Goal: Information Seeking & Learning: Learn about a topic

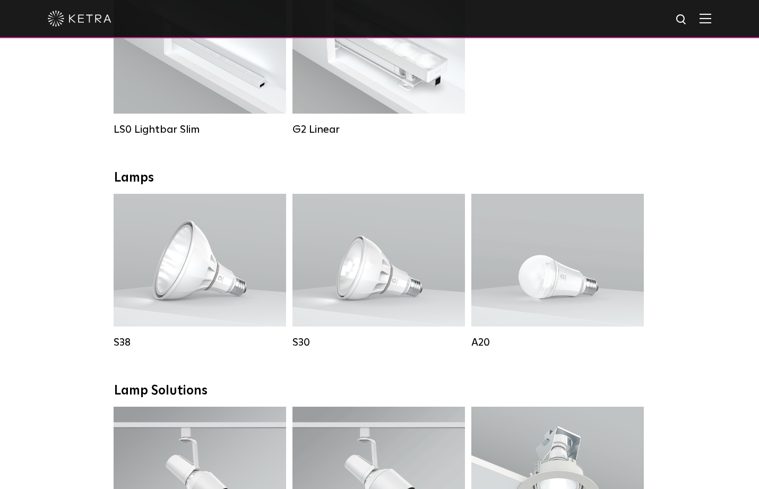
scroll to position [234, 0]
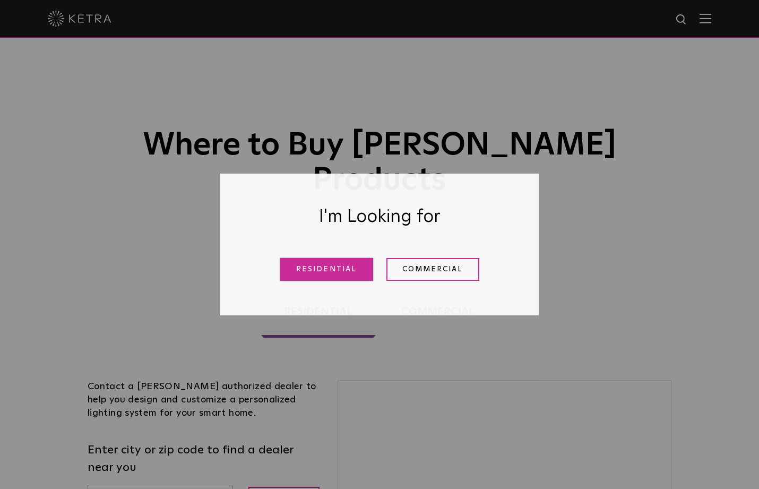
click at [328, 269] on link "Residential" at bounding box center [326, 269] width 93 height 23
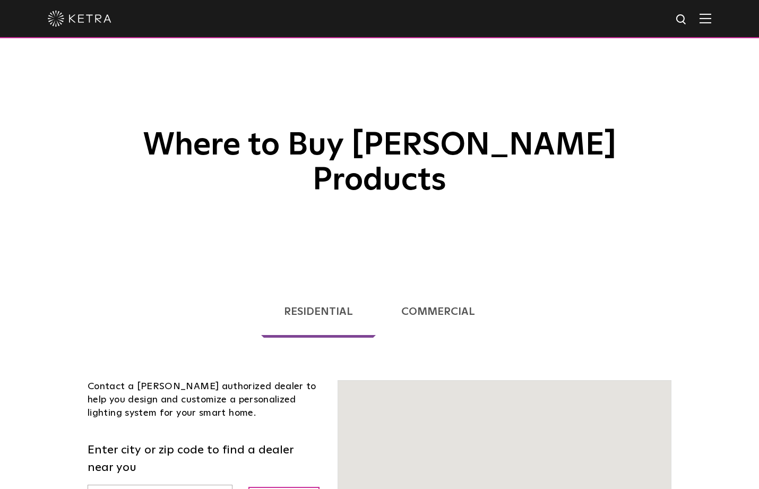
scroll to position [263, 0]
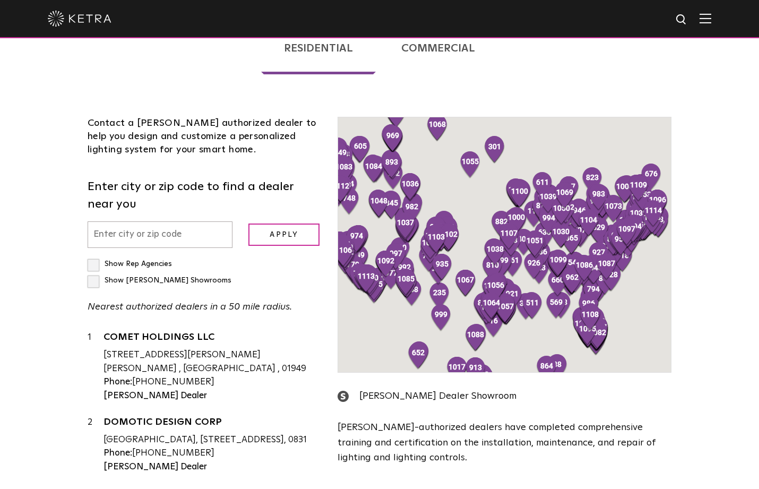
click at [152, 207] on div "Contact a [PERSON_NAME] authorized dealer to help you design and customize a pe…" at bounding box center [205, 335] width 250 height 437
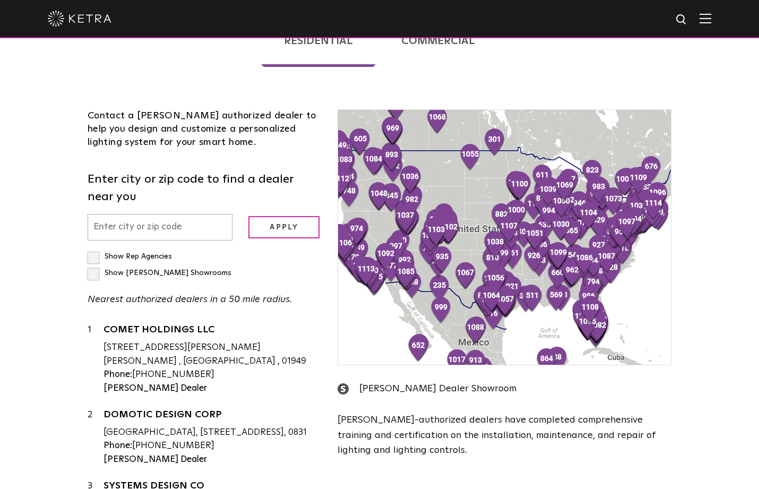
click at [148, 214] on input "text" at bounding box center [160, 227] width 145 height 27
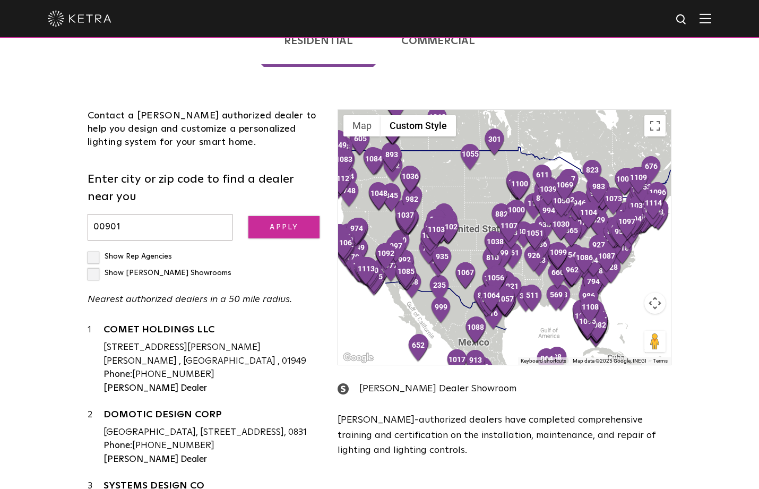
type input "00901"
click at [293, 216] on input "Apply" at bounding box center [284, 227] width 71 height 23
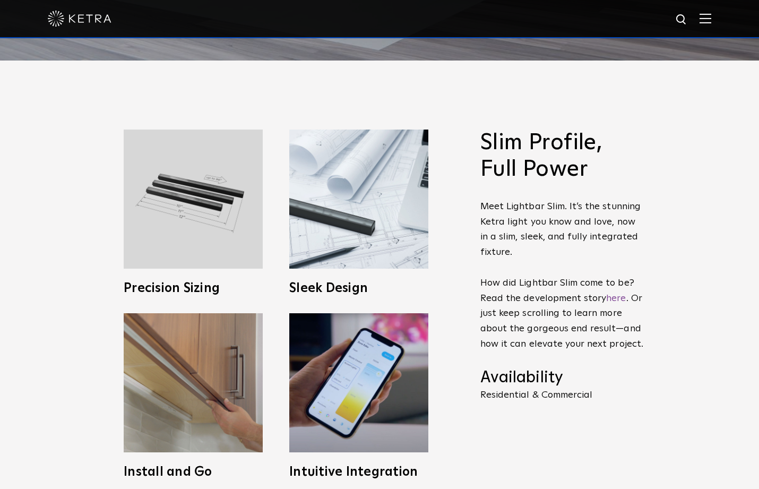
scroll to position [429, 0]
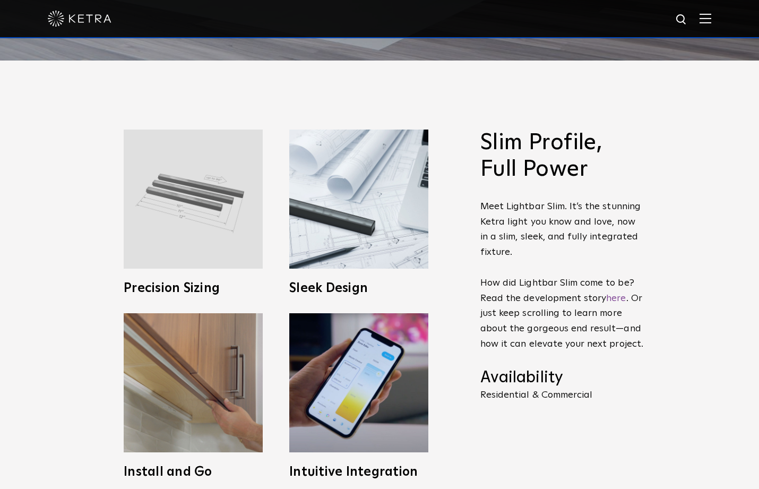
click at [177, 190] on img at bounding box center [193, 199] width 139 height 139
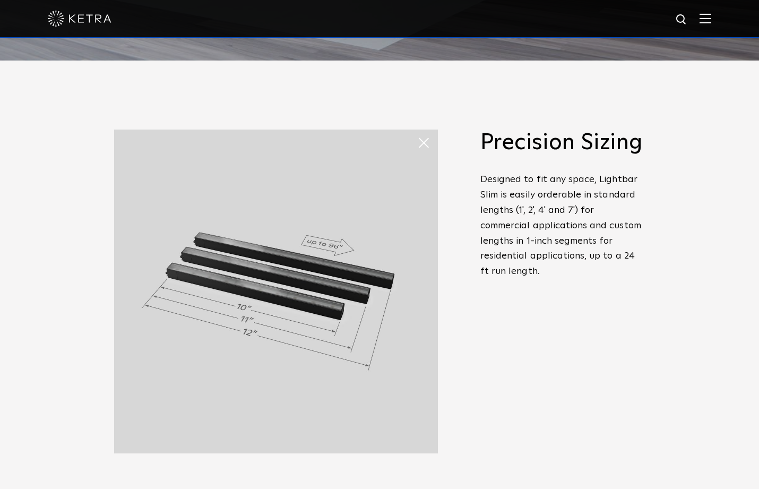
click at [244, 312] on img at bounding box center [276, 292] width 324 height 324
drag, startPoint x: 503, startPoint y: 238, endPoint x: 597, endPoint y: 252, distance: 94.9
click at [596, 252] on p "Designed to fit any space, Lightbar Slim is easily orderable in standard length…" at bounding box center [563, 225] width 165 height 107
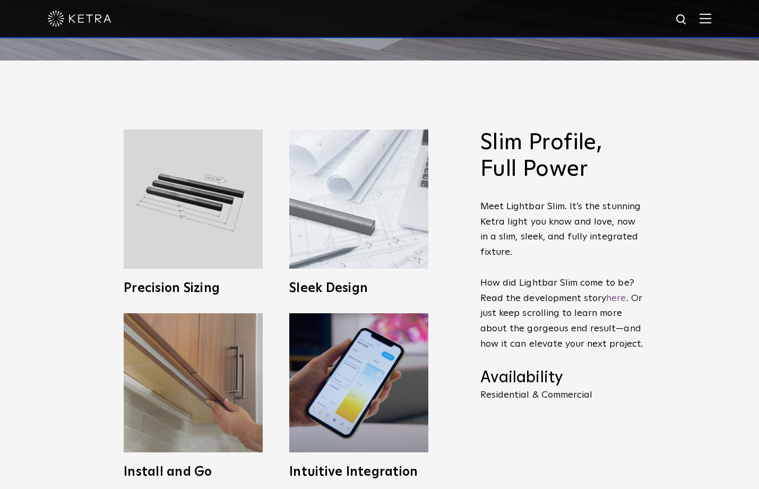
click at [363, 235] on img at bounding box center [358, 199] width 139 height 139
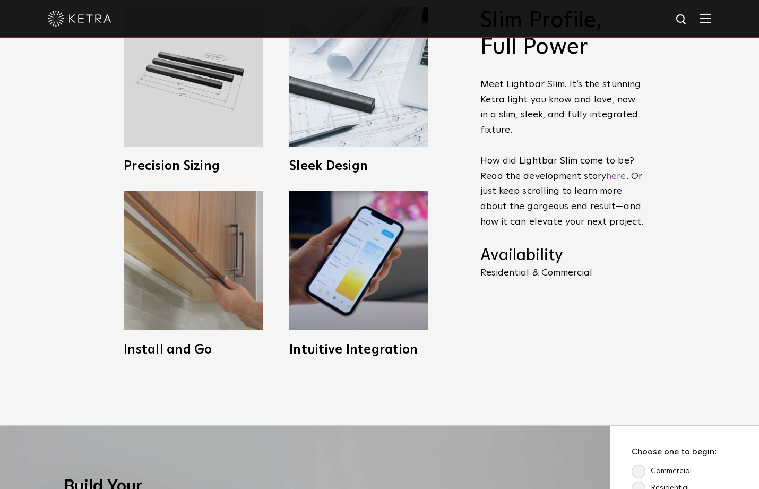
scroll to position [551, 0]
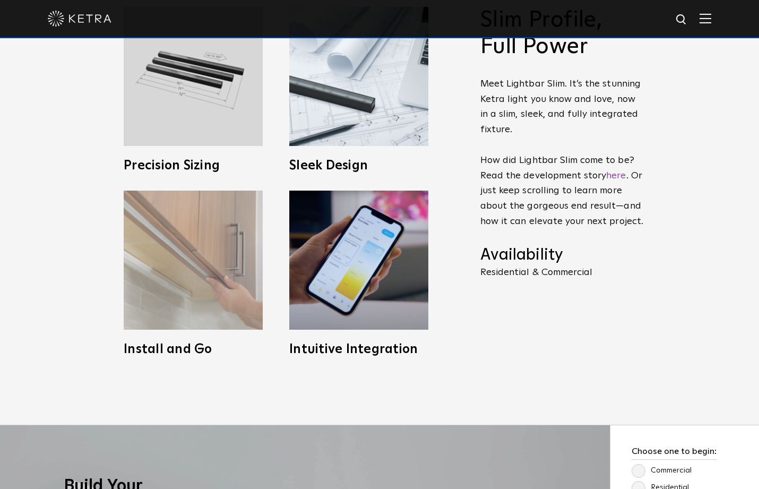
click at [188, 283] on img at bounding box center [193, 260] width 139 height 139
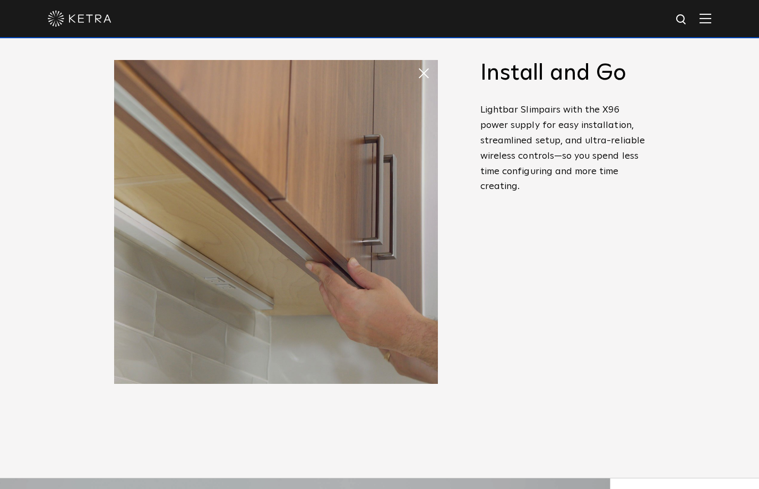
scroll to position [494, 0]
